Goal: Transaction & Acquisition: Obtain resource

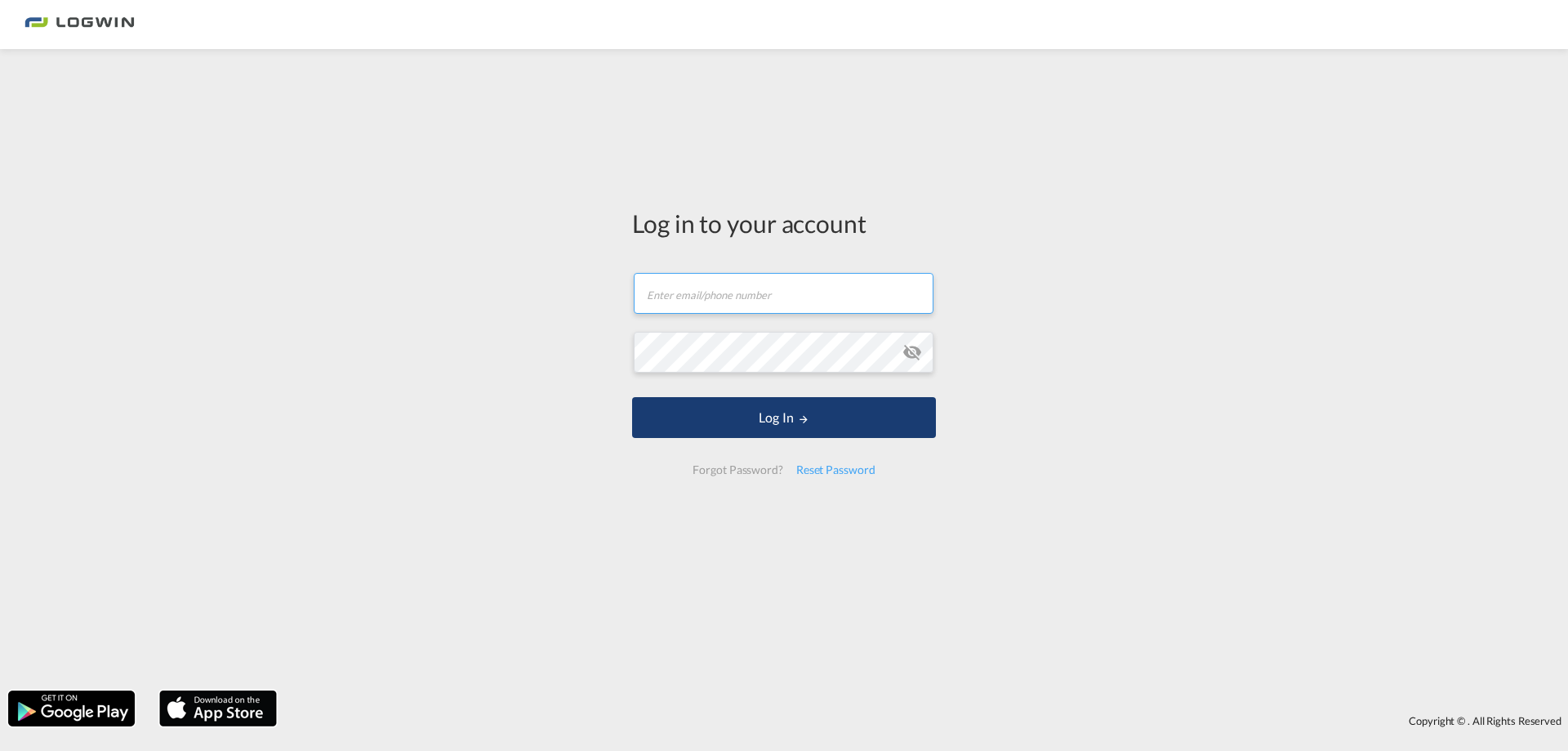
type input "[PERSON_NAME][EMAIL_ADDRESS][PERSON_NAME][DOMAIN_NAME]"
click at [810, 422] on button "Log In" at bounding box center [784, 417] width 304 height 41
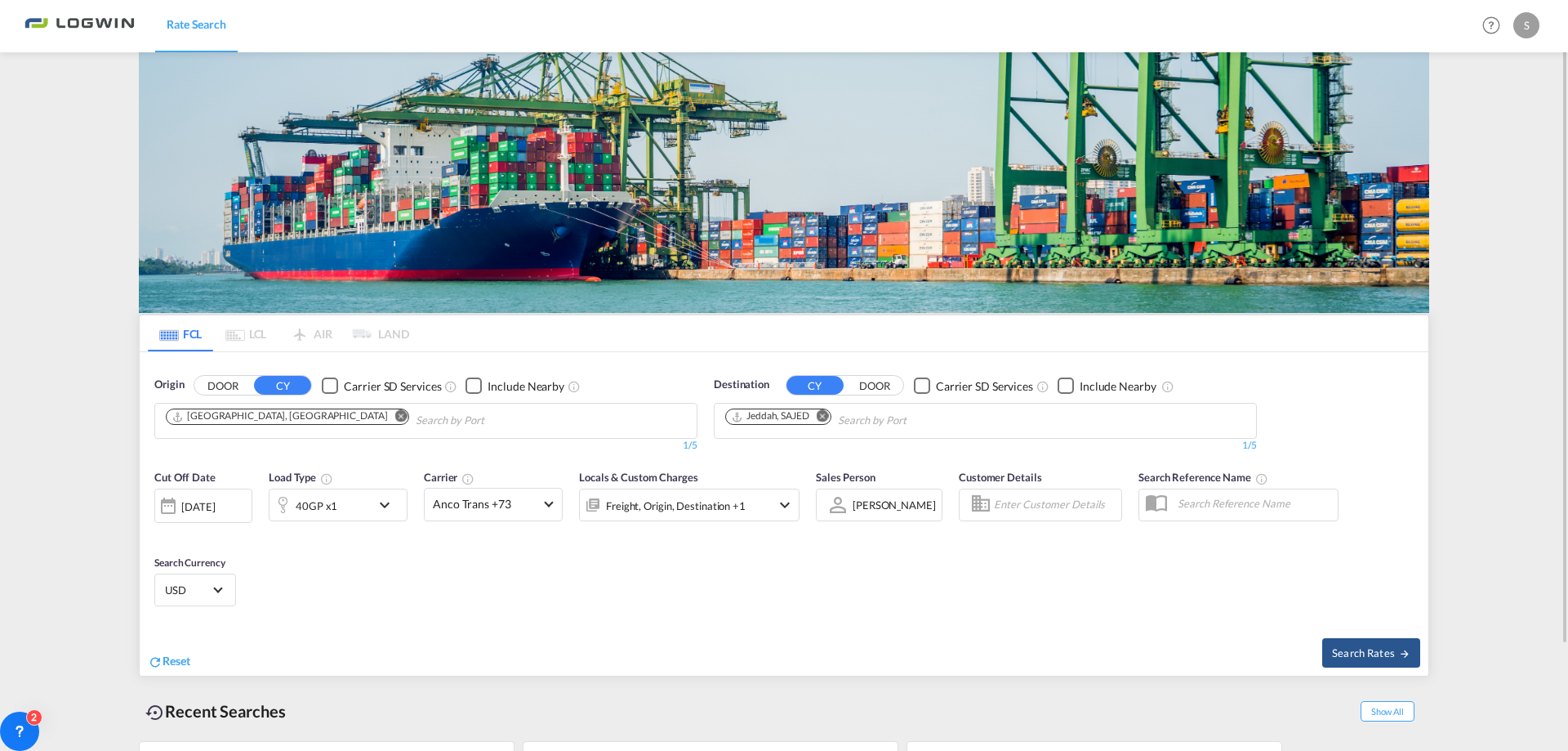
click at [395, 413] on md-icon "Remove" at bounding box center [402, 416] width 12 height 12
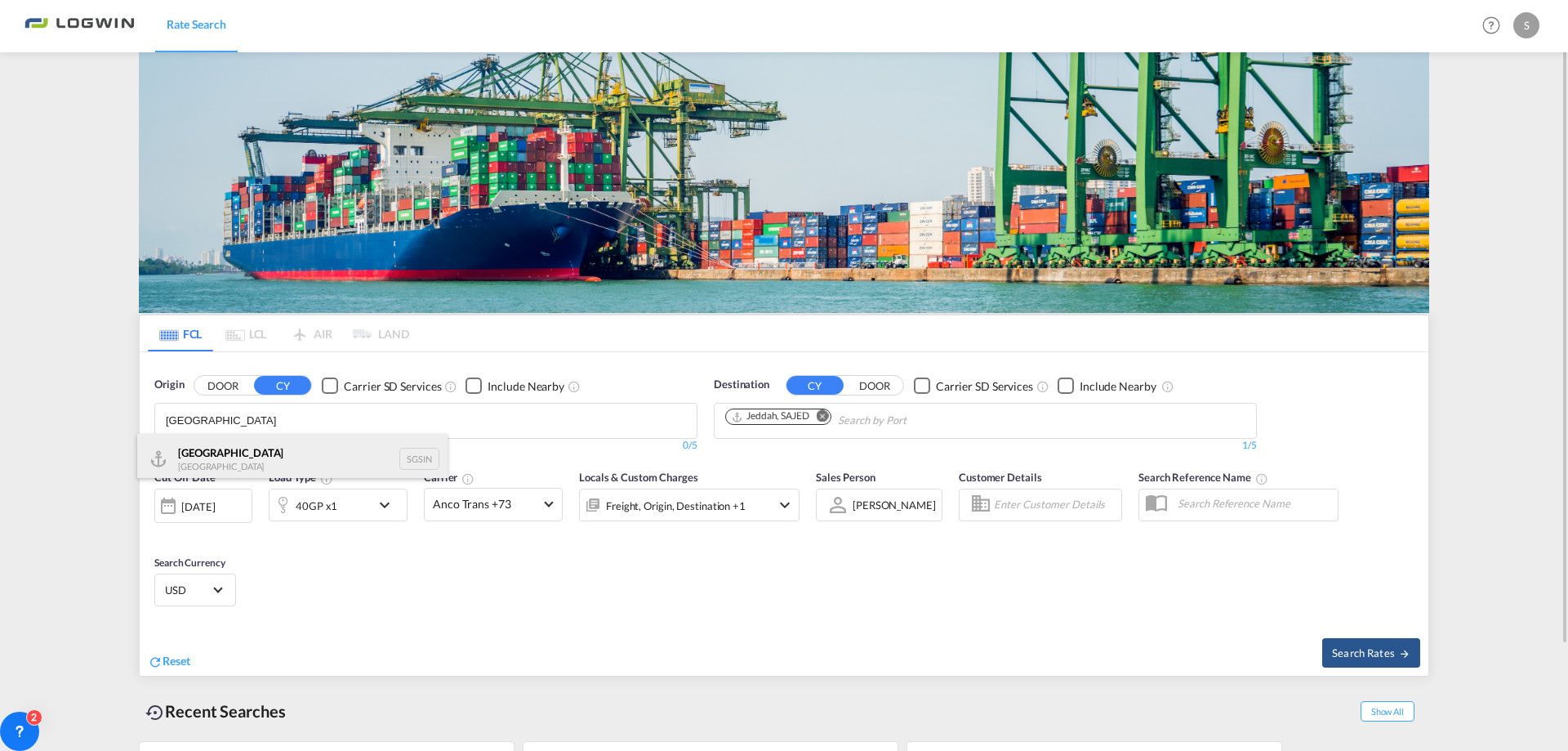
type input "[GEOGRAPHIC_DATA]"
drag, startPoint x: 244, startPoint y: 462, endPoint x: 592, endPoint y: 413, distance: 351.4
click at [244, 462] on div "Singapore Singapore SGSIN" at bounding box center [292, 458] width 310 height 49
click at [828, 417] on md-icon "Remove" at bounding box center [823, 416] width 12 height 12
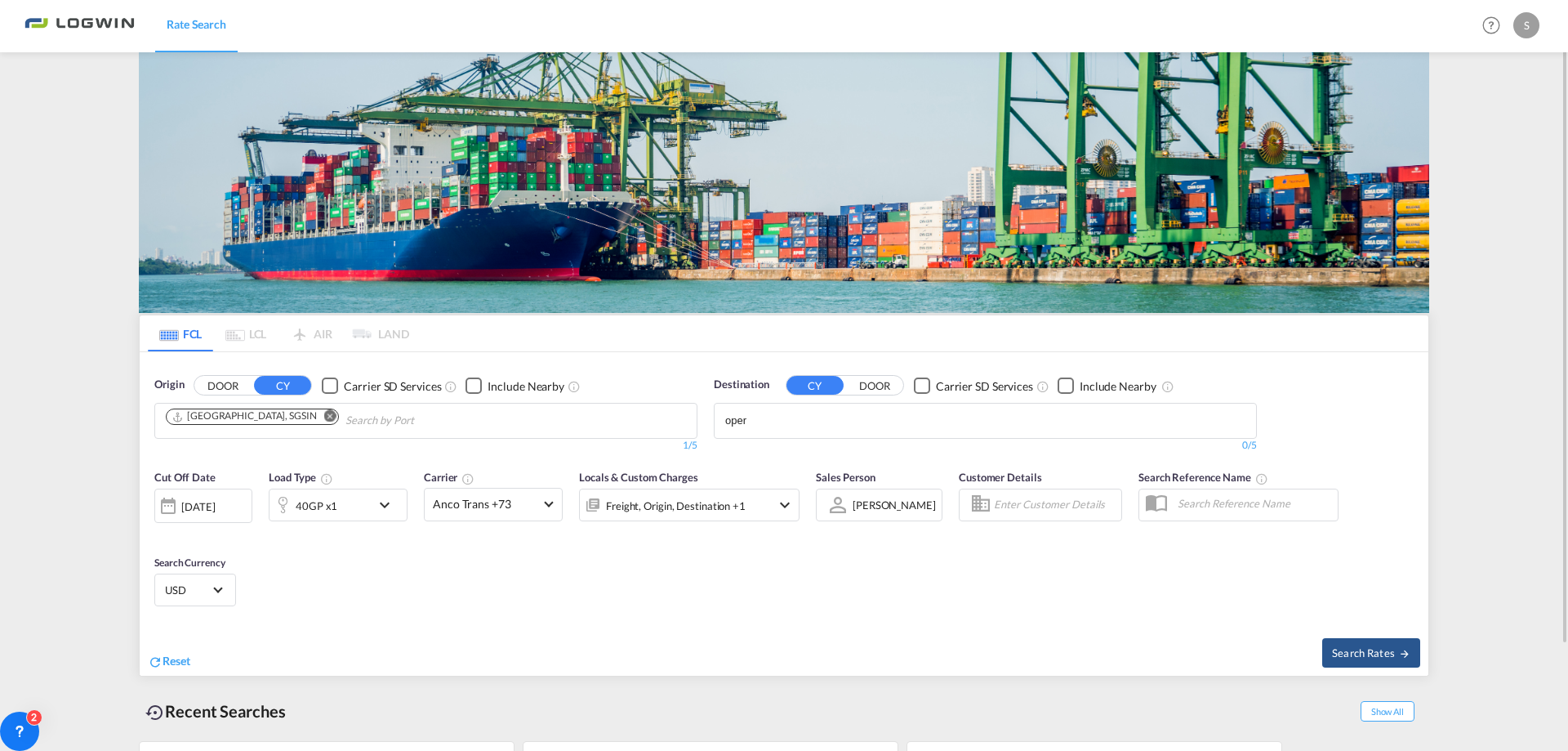
drag, startPoint x: 773, startPoint y: 422, endPoint x: 714, endPoint y: 413, distance: 59.7
click at [761, 415] on input "oper" at bounding box center [802, 421] width 156 height 26
drag, startPoint x: 760, startPoint y: 415, endPoint x: 682, endPoint y: 406, distance: 78.5
click at [683, 411] on body "Rate Search Rate Search Help Resources Product Release S My Profile Logout FCL …" at bounding box center [784, 376] width 1568 height 751
type input "koper"
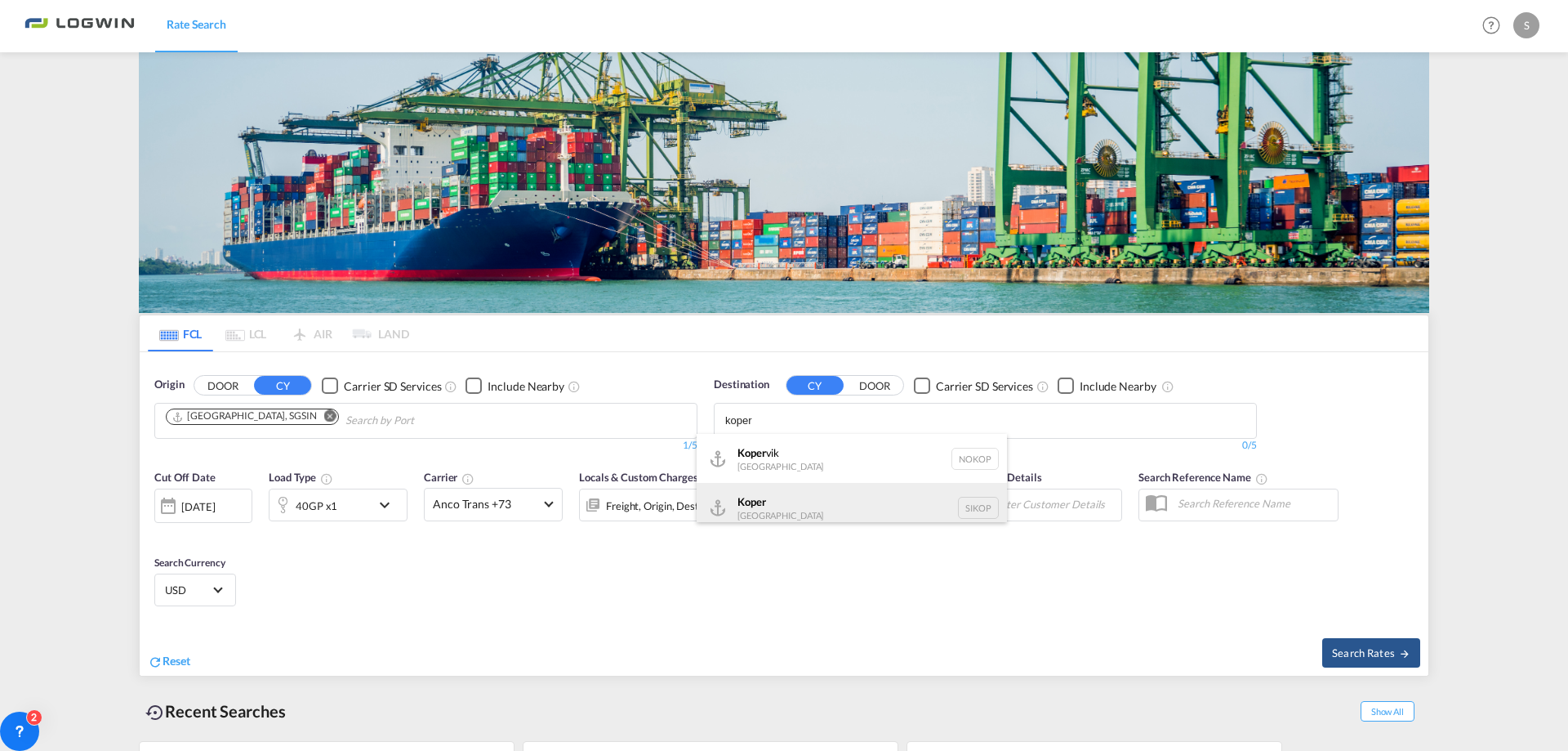
click at [774, 511] on div "Koper [GEOGRAPHIC_DATA] SIKOP" at bounding box center [852, 507] width 310 height 49
click at [381, 501] on md-icon "icon-chevron-down" at bounding box center [389, 504] width 28 height 20
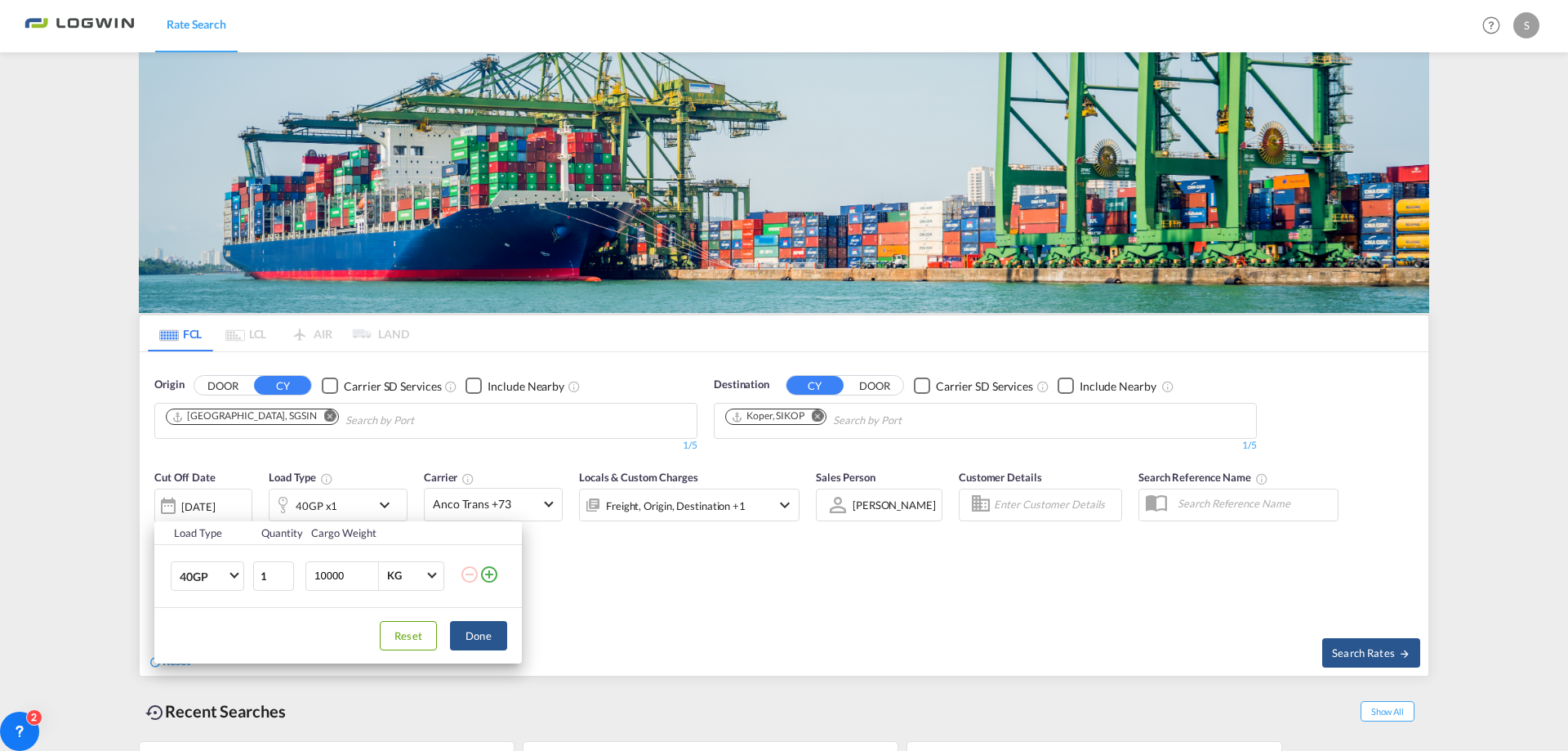
click at [493, 579] on md-icon "icon-plus-circle-outline" at bounding box center [489, 574] width 20 height 20
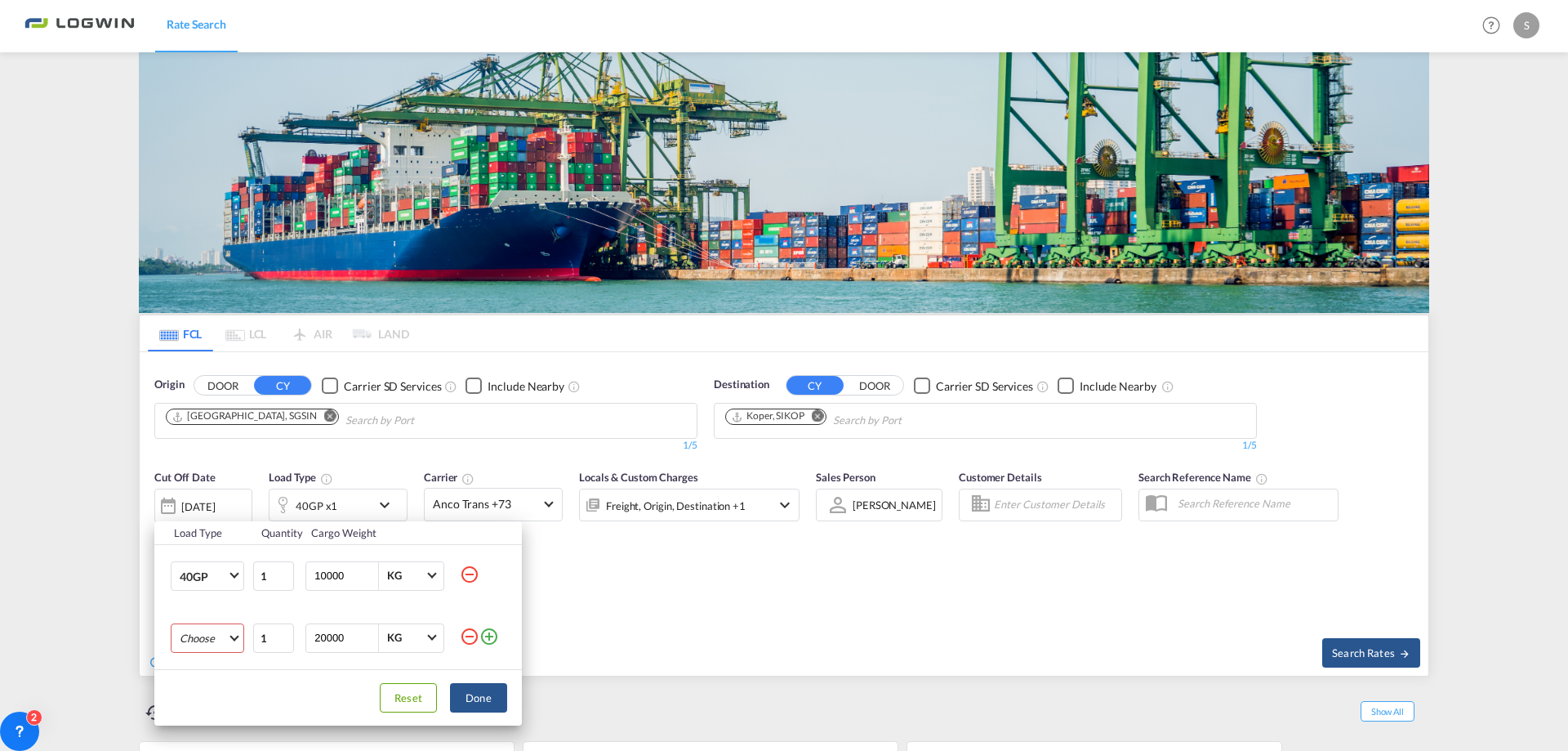
click at [234, 635] on md-select "Choose 20GP 40GP 40HC 45HC 20RE 40RE 40HR 20OT 40OT 20FR 40FR 40NR 20NR 45S 20T…" at bounding box center [207, 638] width 74 height 30
drag, startPoint x: 204, startPoint y: 559, endPoint x: 243, endPoint y: 591, distance: 50.4
click at [206, 559] on div "20GP" at bounding box center [194, 554] width 28 height 15
click at [474, 701] on button "Done" at bounding box center [479, 698] width 57 height 30
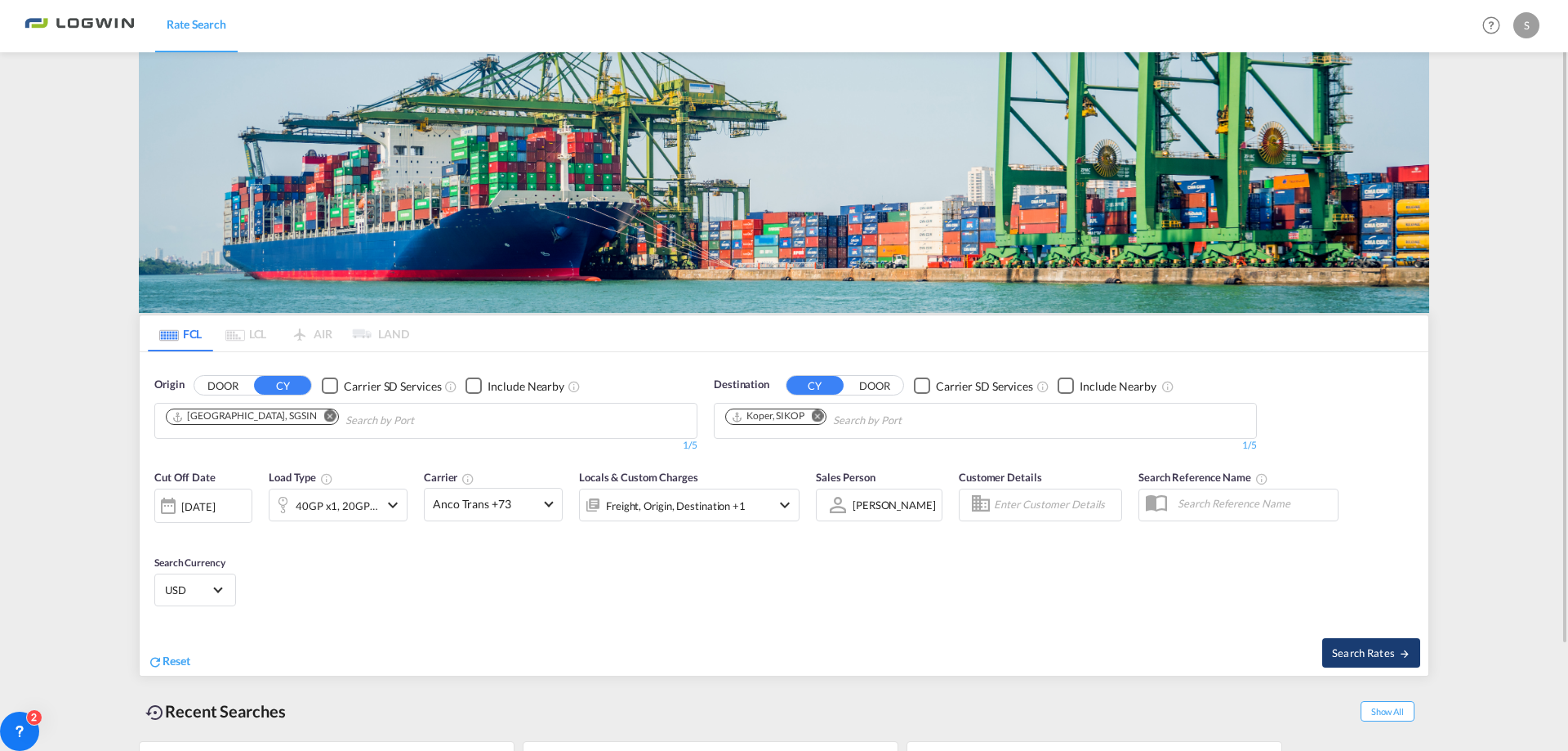
click at [1398, 646] on span "Search Rates" at bounding box center [1372, 652] width 78 height 13
type input "SGSIN to SIKOP / [DATE]"
